Goal: Task Accomplishment & Management: Manage account settings

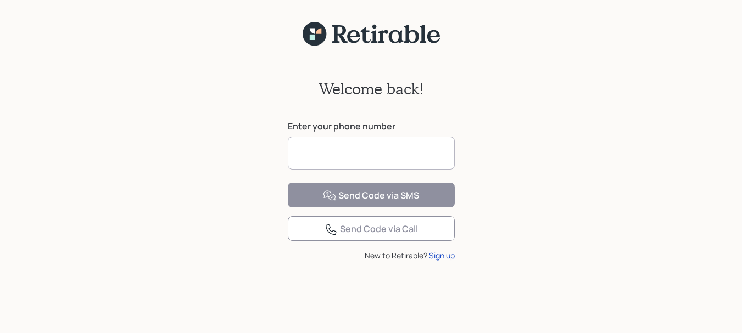
drag, startPoint x: 337, startPoint y: 139, endPoint x: 327, endPoint y: 148, distance: 13.2
click at [331, 146] on input at bounding box center [371, 153] width 167 height 33
type input "**********"
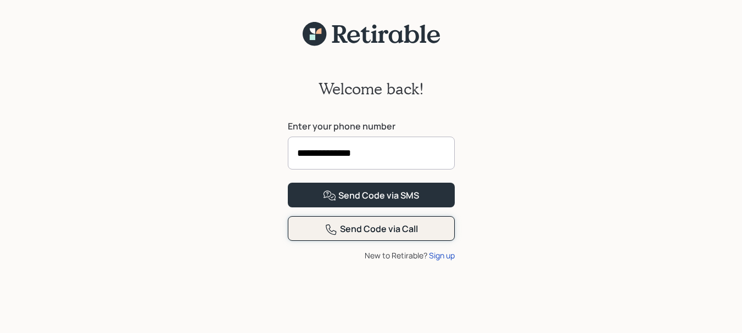
click at [376, 241] on button "Send Code via Call" at bounding box center [371, 228] width 167 height 25
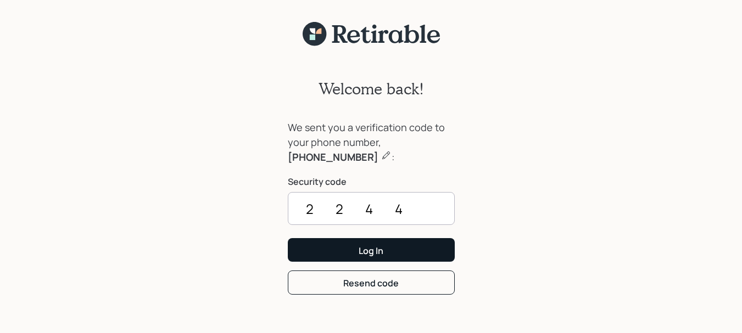
type input "2244"
click at [317, 247] on button "Log In" at bounding box center [371, 250] width 167 height 24
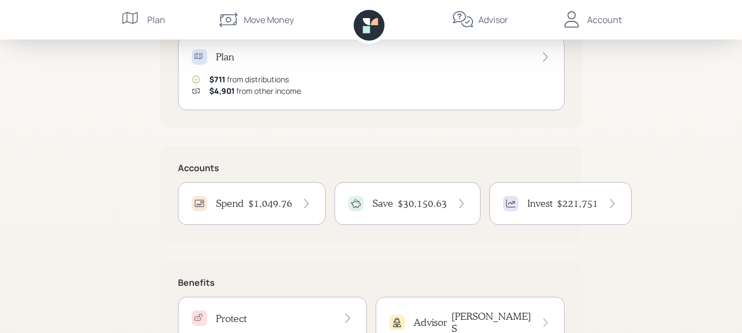
scroll to position [219, 0]
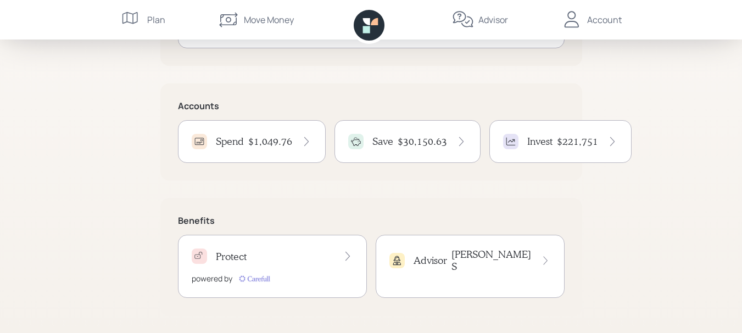
click at [406, 138] on h4 "$30,150.63" at bounding box center [422, 142] width 49 height 12
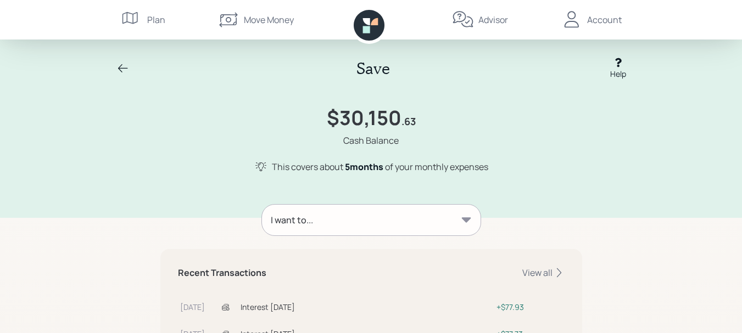
click at [596, 18] on div "Account" at bounding box center [604, 19] width 35 height 13
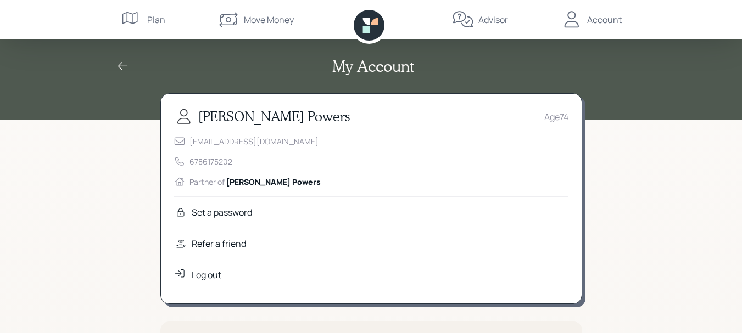
click at [208, 278] on div "Log out" at bounding box center [207, 275] width 30 height 13
